Goal: Navigation & Orientation: Find specific page/section

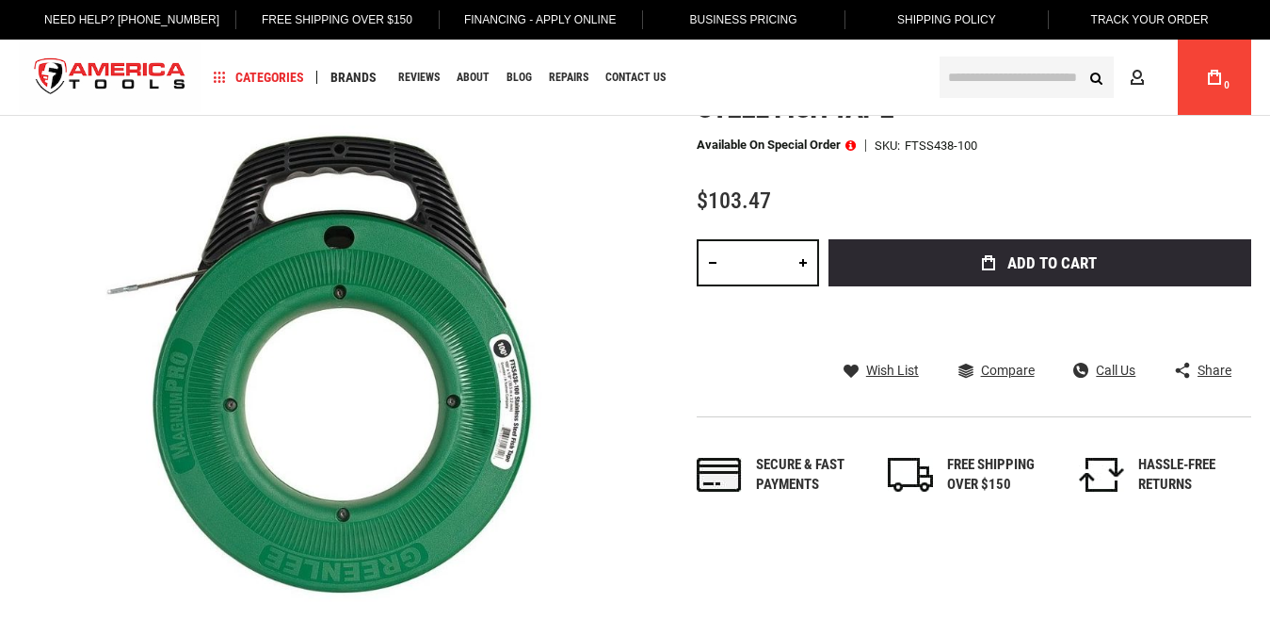
scroll to position [17, 0]
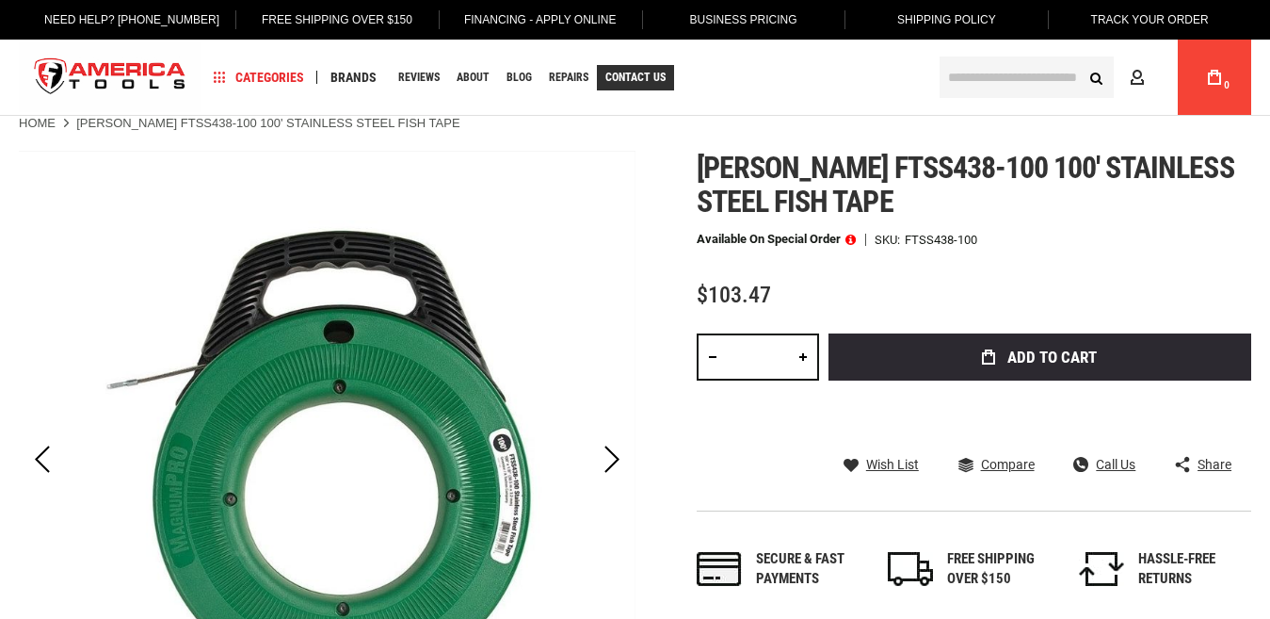
click at [632, 69] on link "Contact Us" at bounding box center [635, 77] width 77 height 25
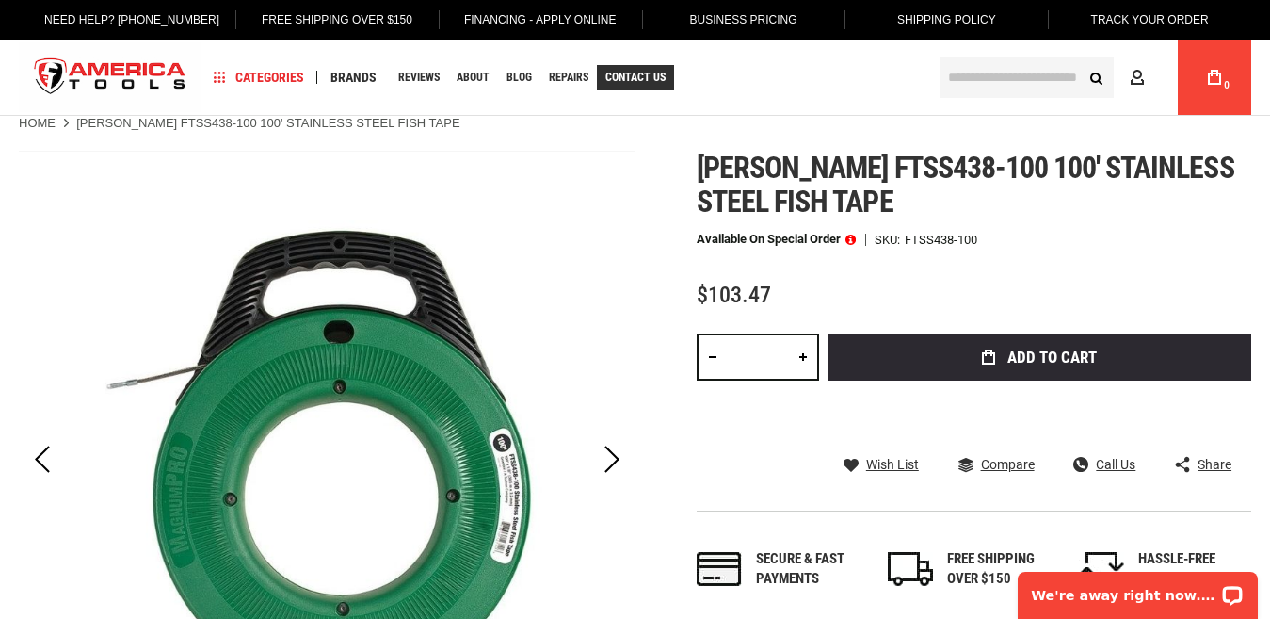
scroll to position [0, 0]
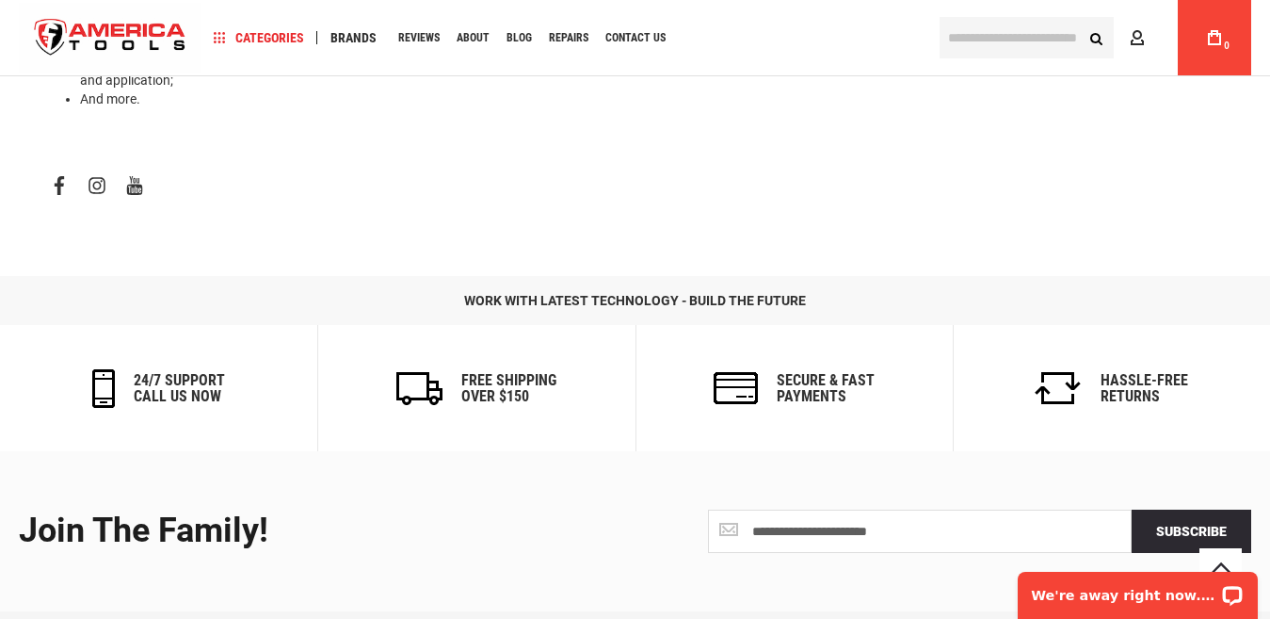
scroll to position [1130, 0]
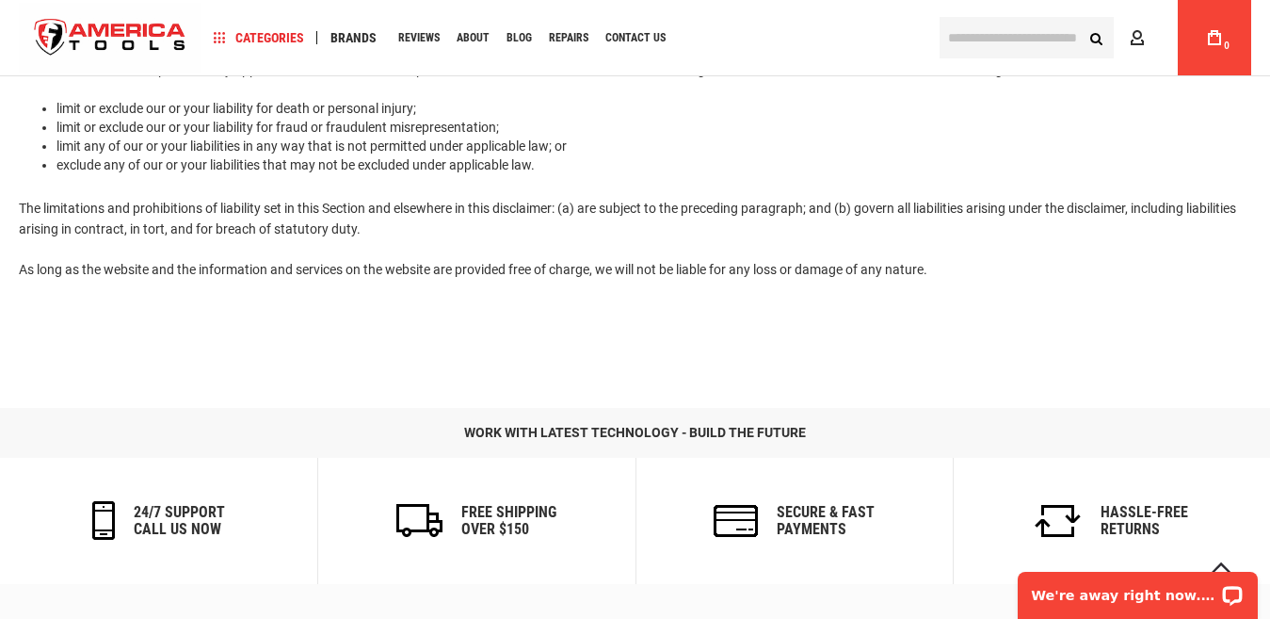
scroll to position [2945, 0]
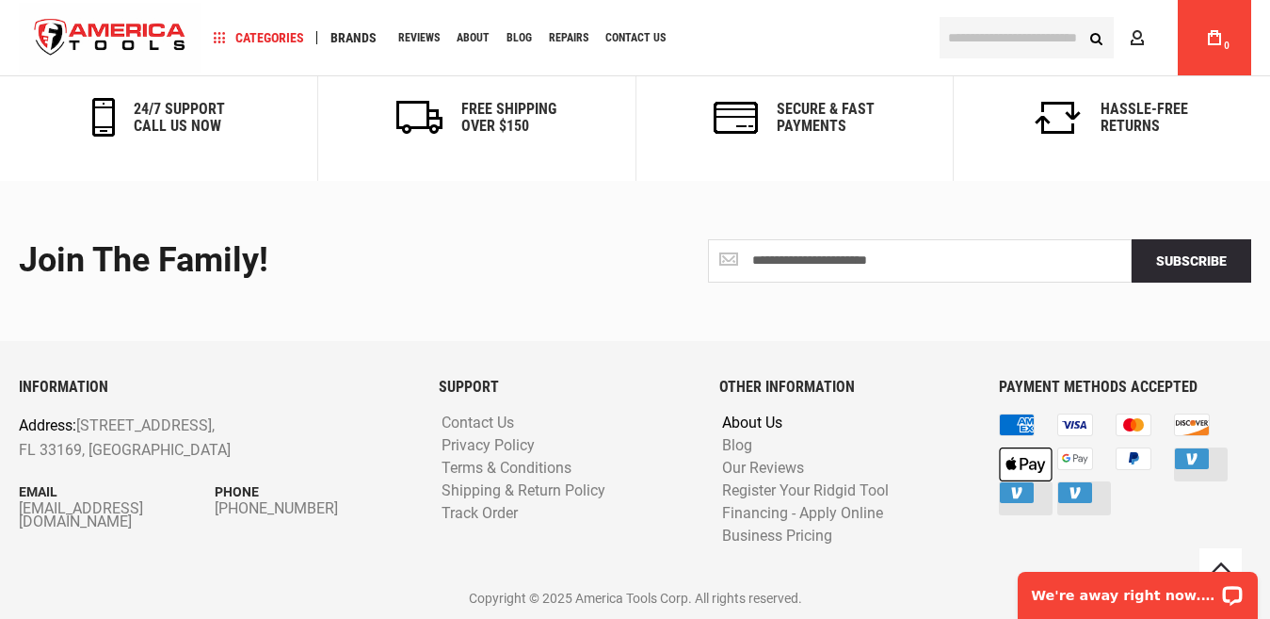
click at [757, 422] on link "About Us" at bounding box center [752, 423] width 70 height 18
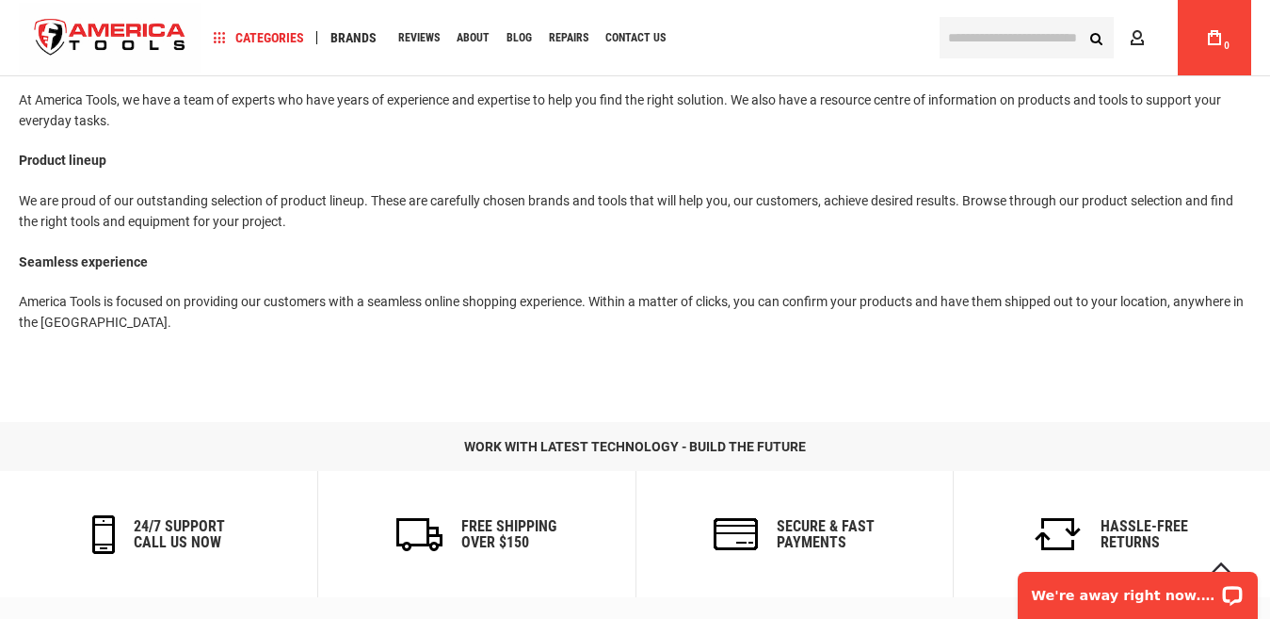
scroll to position [565, 0]
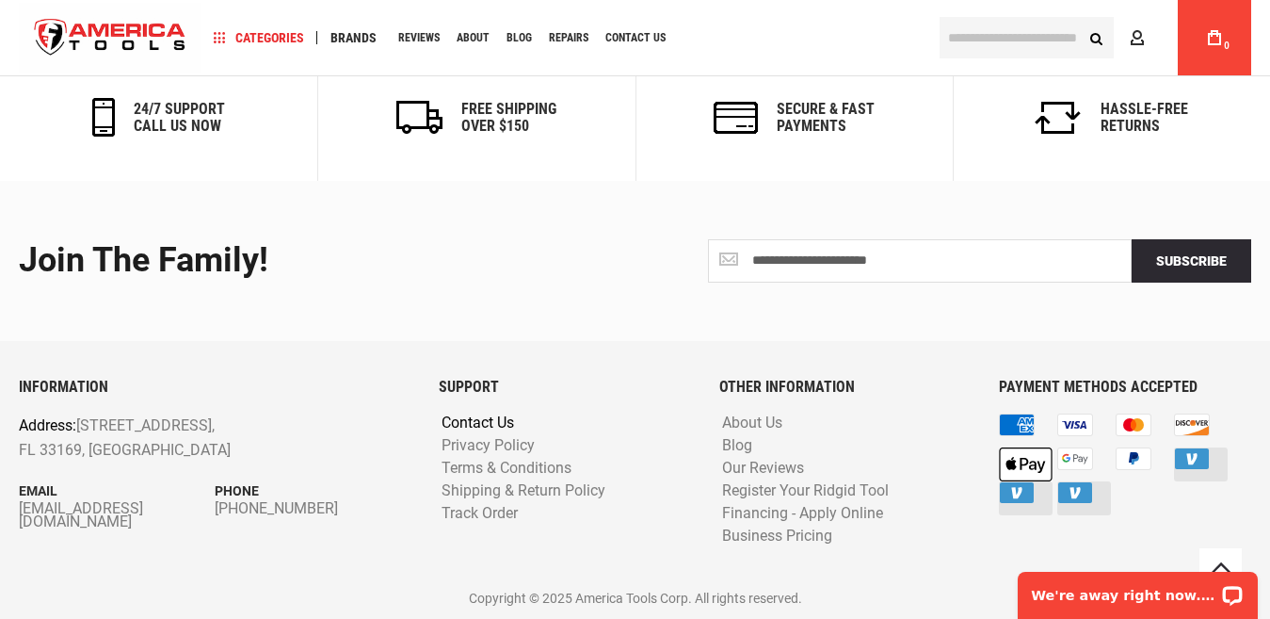
click at [502, 421] on link "Contact Us" at bounding box center [478, 423] width 82 height 18
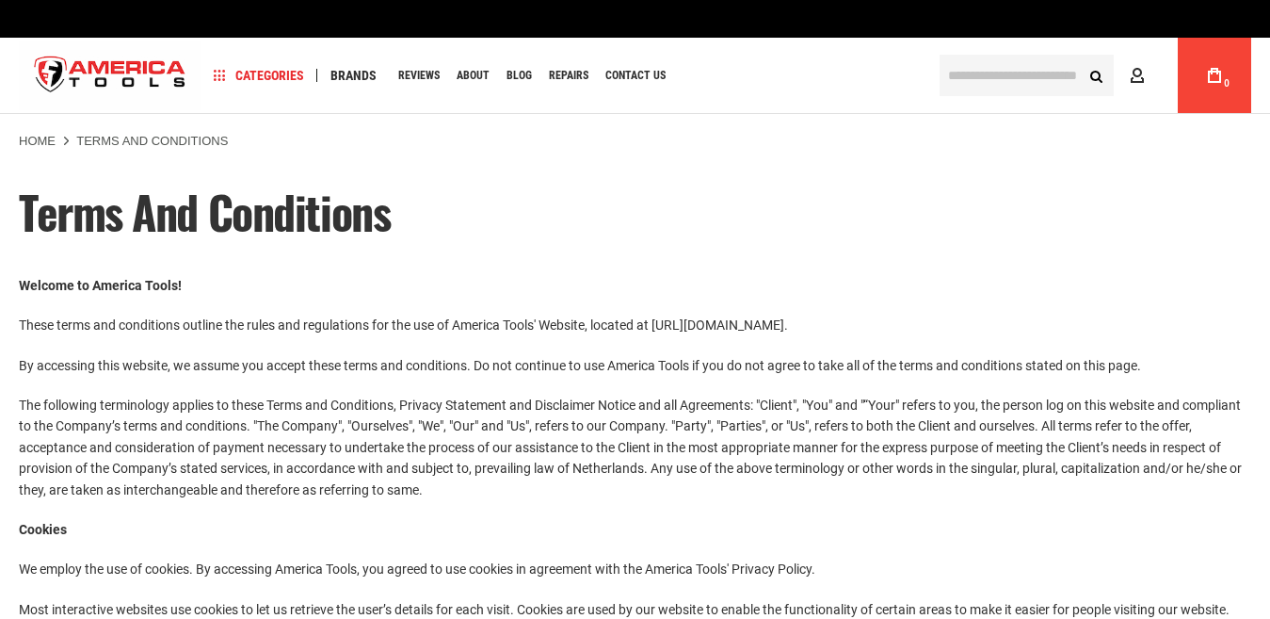
scroll to position [2946, 0]
